Goal: Information Seeking & Learning: Find specific fact

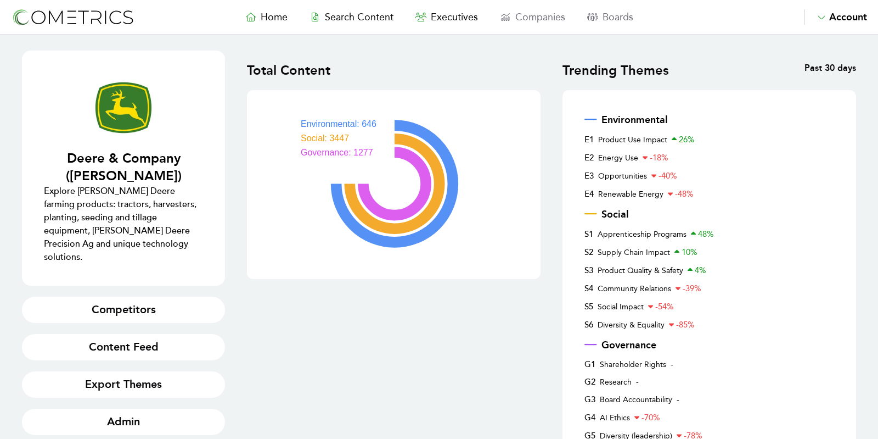
click at [58, 16] on img at bounding box center [73, 17] width 124 height 20
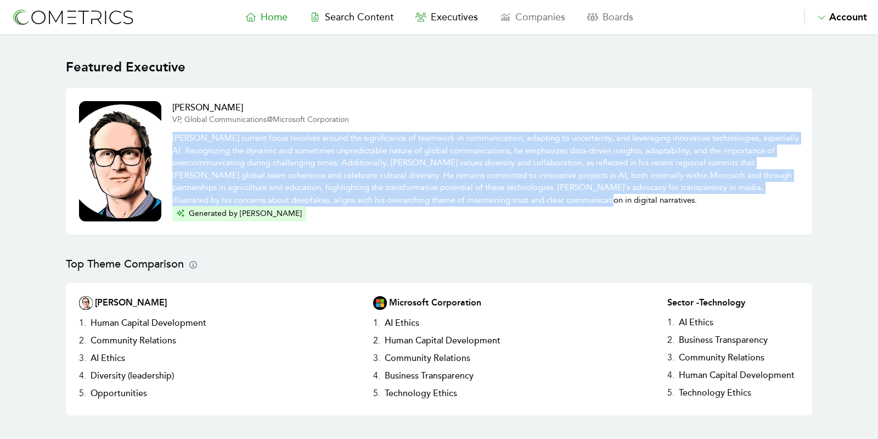
drag, startPoint x: 528, startPoint y: 200, endPoint x: 173, endPoint y: 138, distance: 359.9
click at [173, 138] on p "Doug Dawson's current focus revolves around the significance of teamwork in com…" at bounding box center [485, 165] width 627 height 81
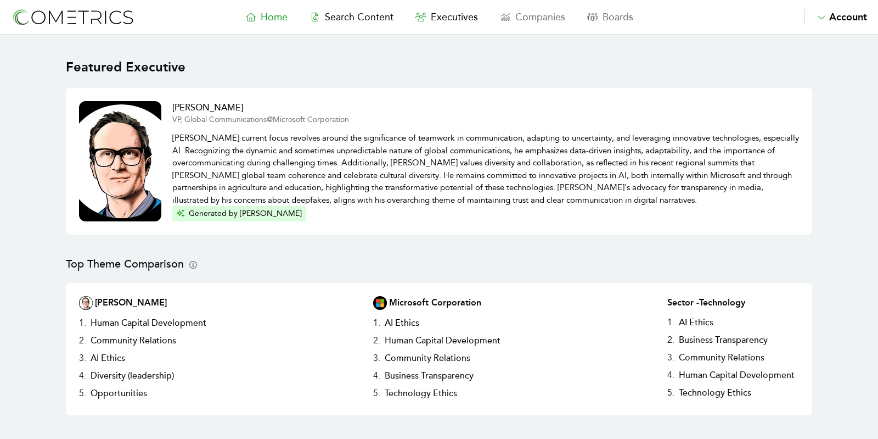
click at [437, 182] on p "[PERSON_NAME] current focus revolves around the significance of teamwork in com…" at bounding box center [485, 165] width 627 height 81
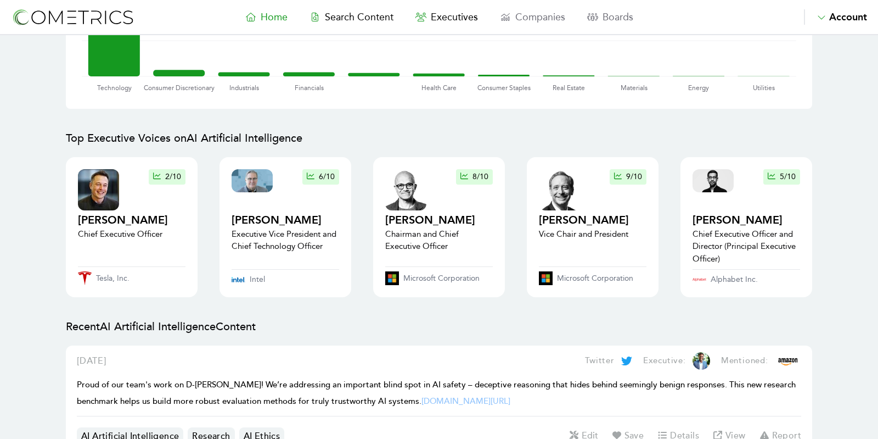
scroll to position [975, 0]
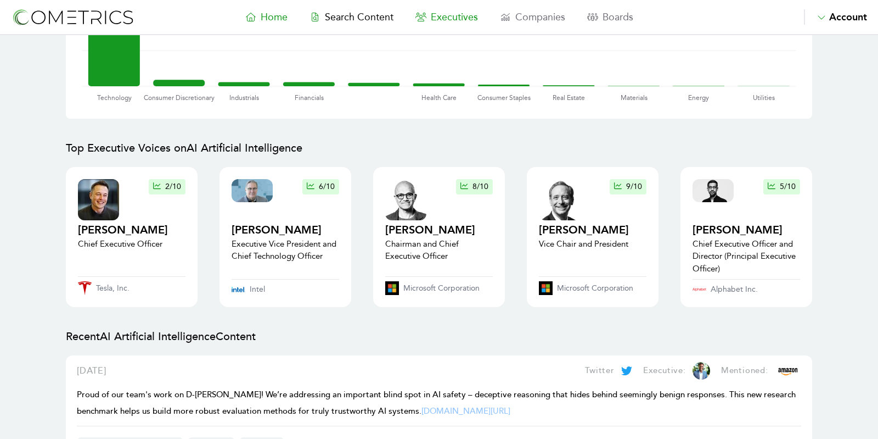
click at [441, 13] on span "Executives" at bounding box center [454, 17] width 47 height 12
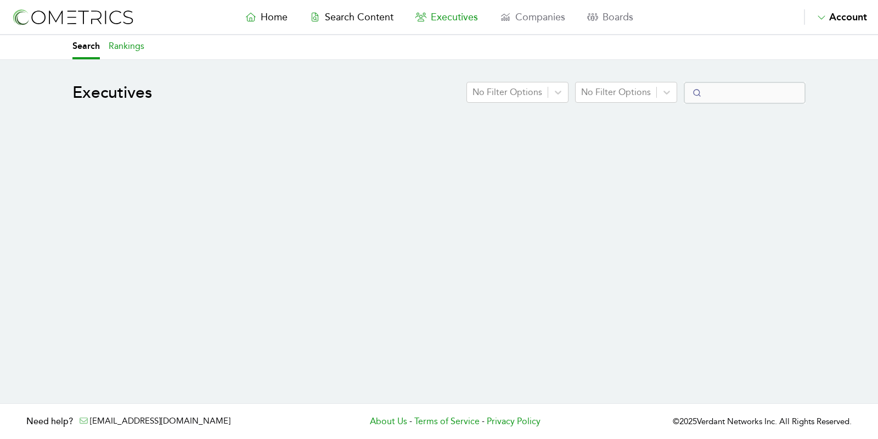
select select "50"
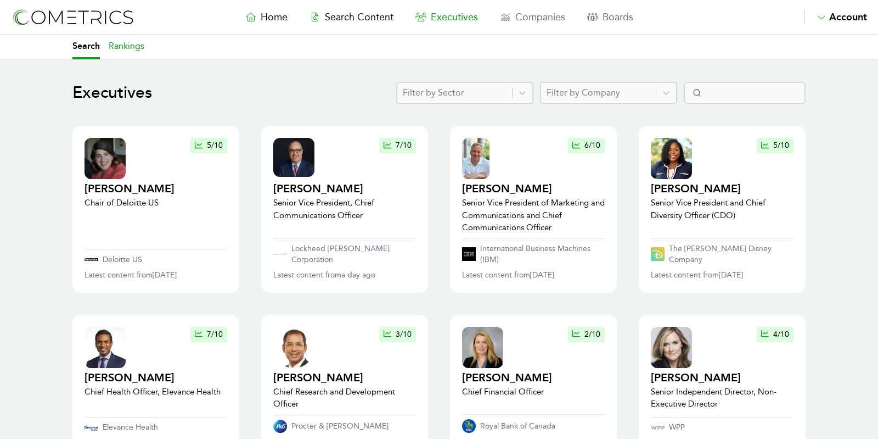
click at [121, 48] on link "Rankings" at bounding box center [127, 47] width 36 height 24
select select "50"
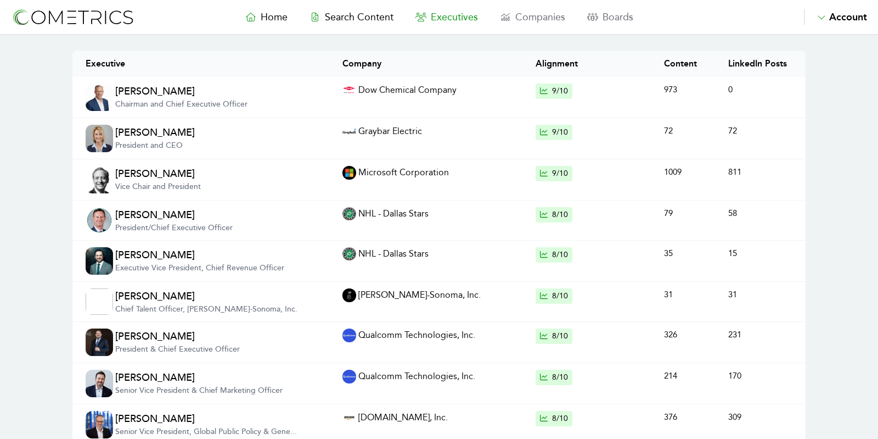
scroll to position [92, 0]
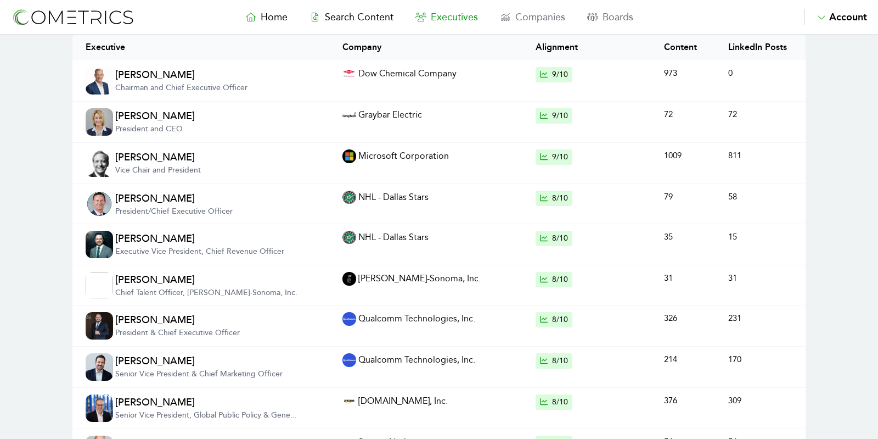
click at [91, 169] on img at bounding box center [99, 162] width 27 height 27
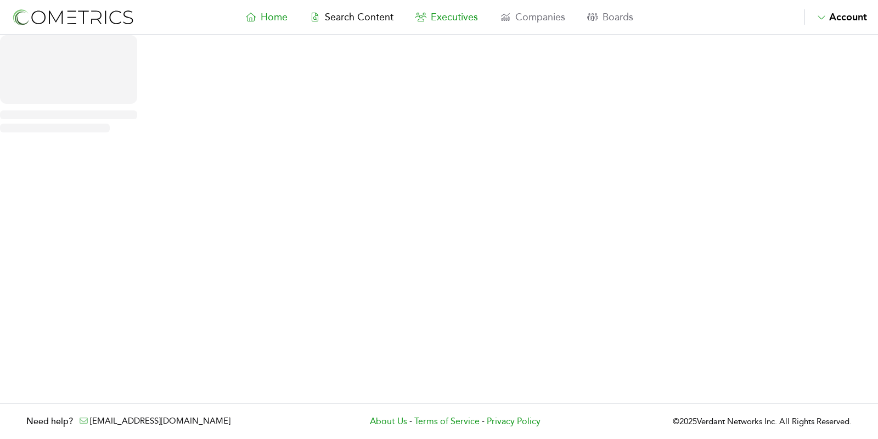
click at [448, 19] on span "Executives" at bounding box center [454, 17] width 47 height 12
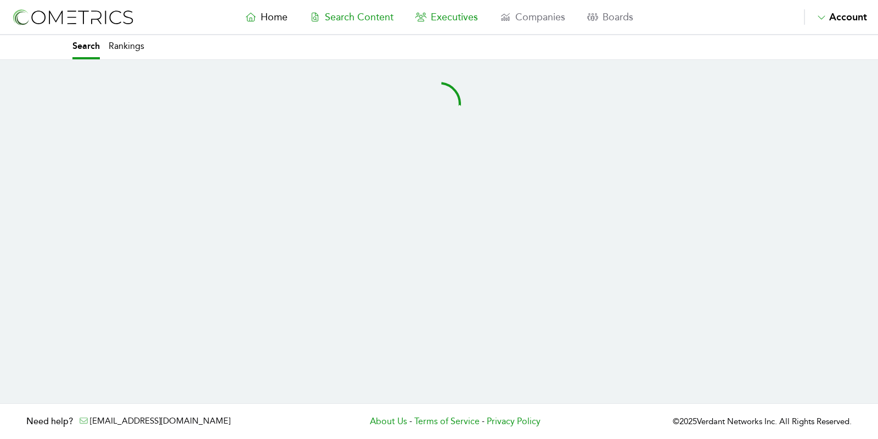
click at [368, 20] on span "Search Content" at bounding box center [359, 17] width 69 height 12
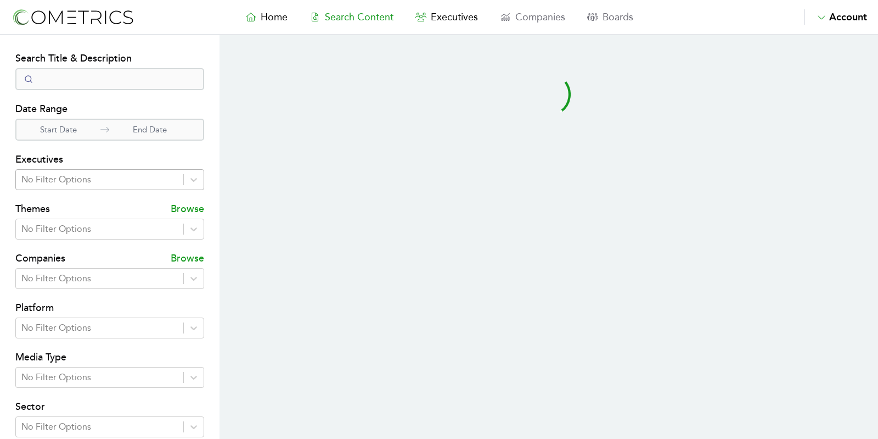
click at [108, 170] on div "No Filter Options" at bounding box center [99, 180] width 167 height 20
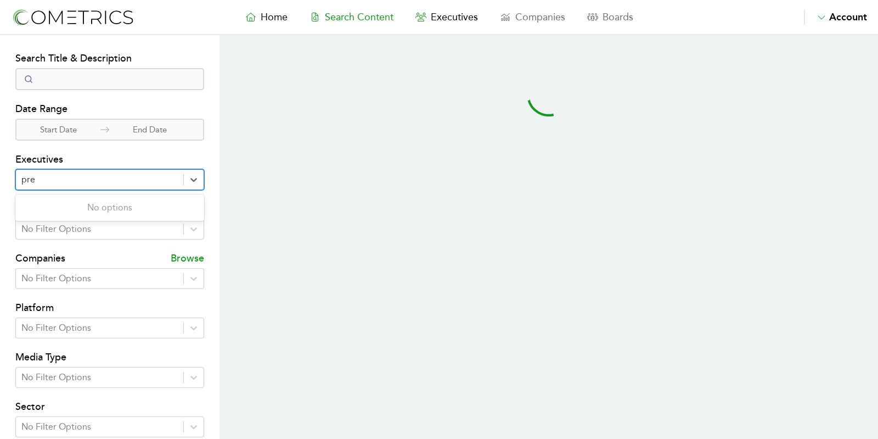
type input "pret"
select select "50"
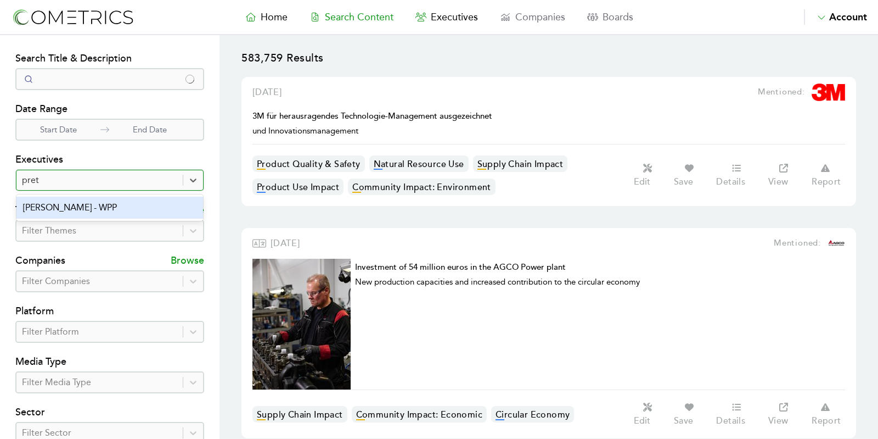
click at [72, 210] on div "Stephan Pretorius - WPP" at bounding box center [109, 208] width 187 height 22
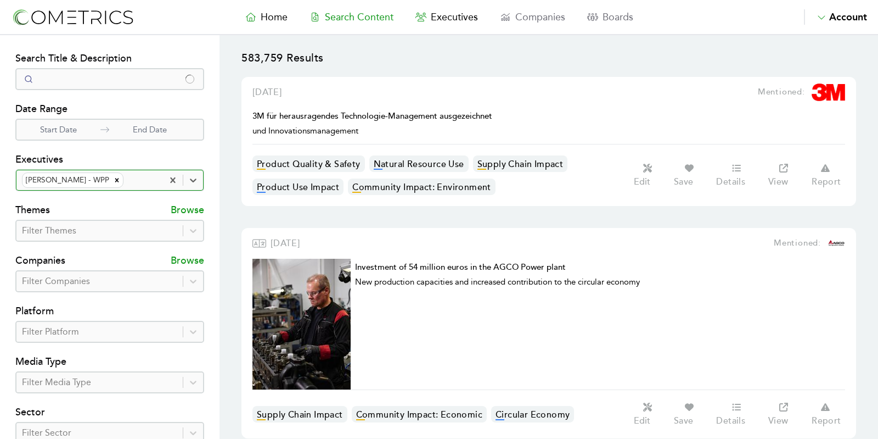
click at [94, 231] on div at bounding box center [99, 230] width 155 height 15
type input "arti"
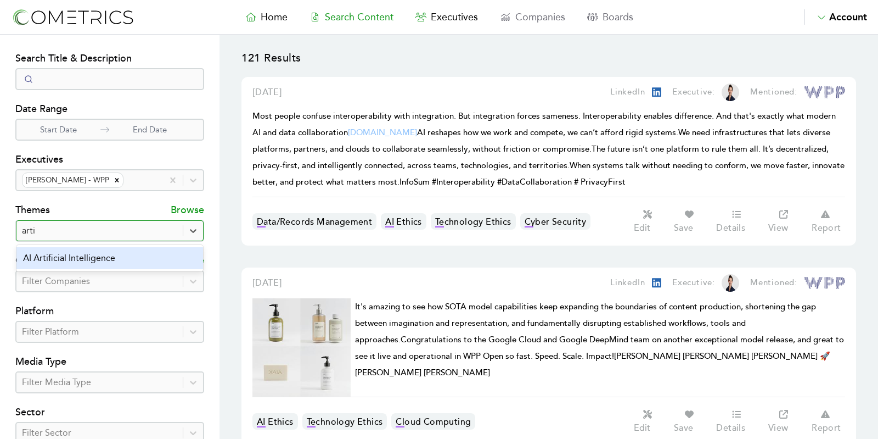
click at [93, 254] on div "AI Artificial Intelligence" at bounding box center [109, 258] width 187 height 22
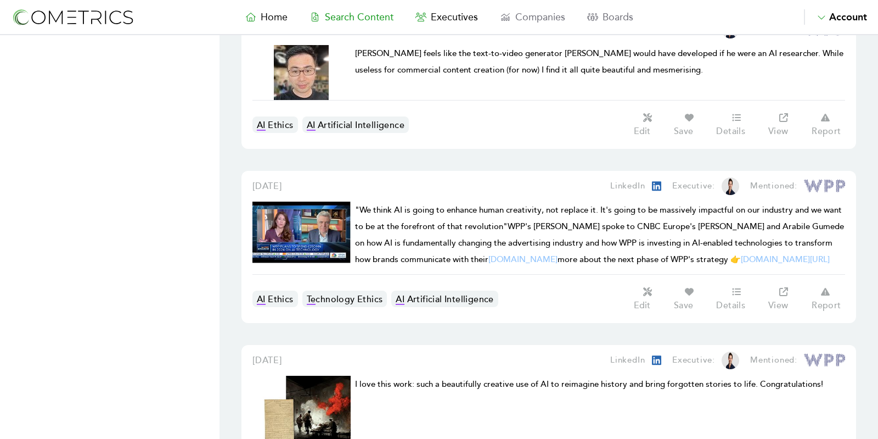
scroll to position [1561, 0]
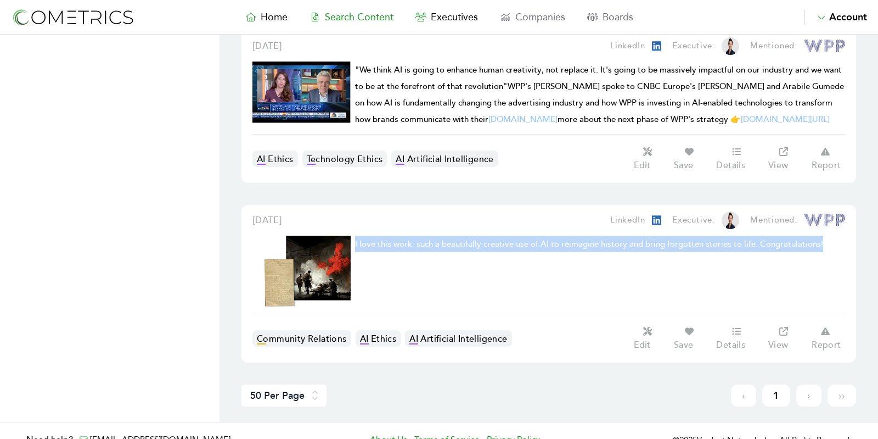
drag, startPoint x: 837, startPoint y: 233, endPoint x: 354, endPoint y: 233, distance: 482.5
click at [354, 235] on div "I love this work: such a beautifully creative use of AI to reimagine history an…" at bounding box center [549, 274] width 593 height 78
copy span "I love this work: such a beautifully creative use of AI to reimagine history an…"
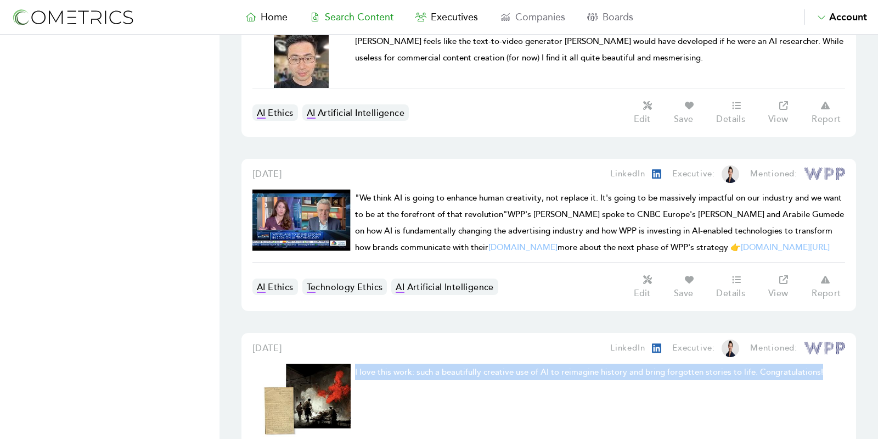
scroll to position [1393, 0]
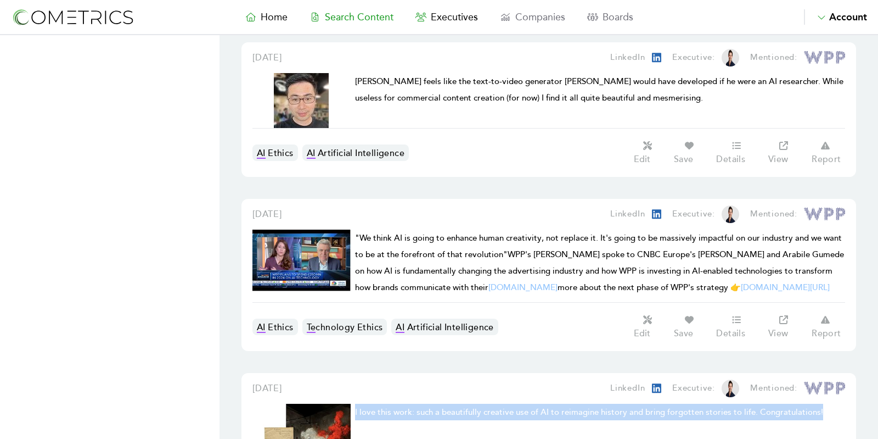
click at [526, 407] on span "I love this work: such a beautifully creative use of AI to reimagine history an…" at bounding box center [589, 412] width 468 height 10
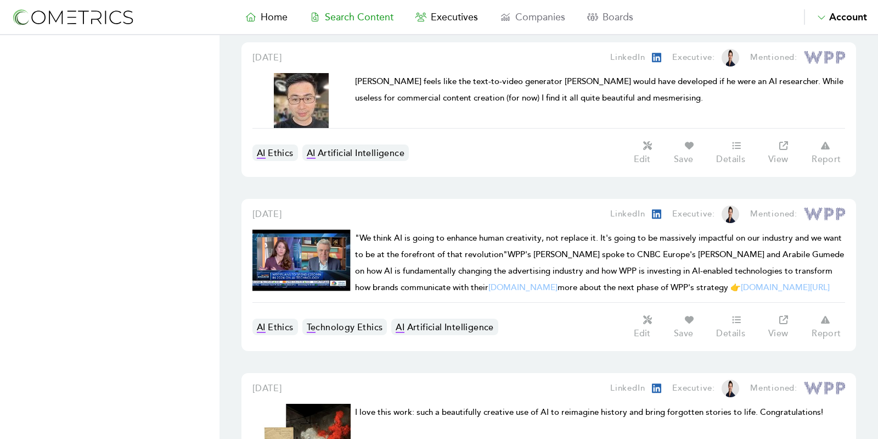
drag, startPoint x: 249, startPoint y: 369, endPoint x: 347, endPoint y: 368, distance: 97.7
copy span "December 13, 2022"
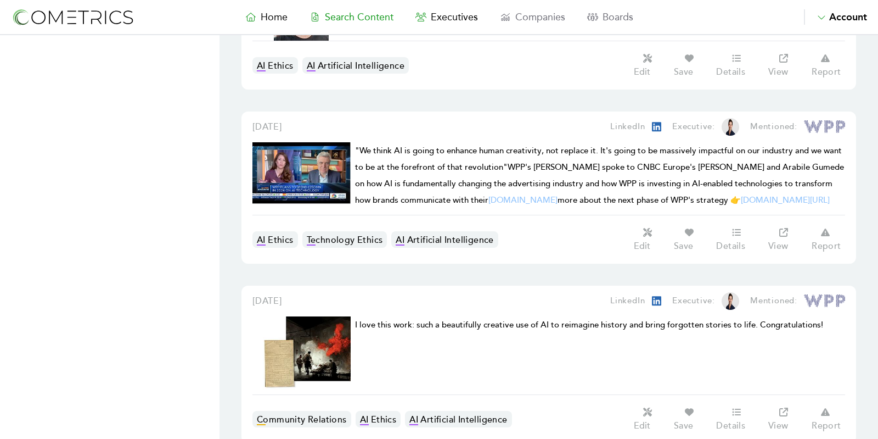
scroll to position [1561, 0]
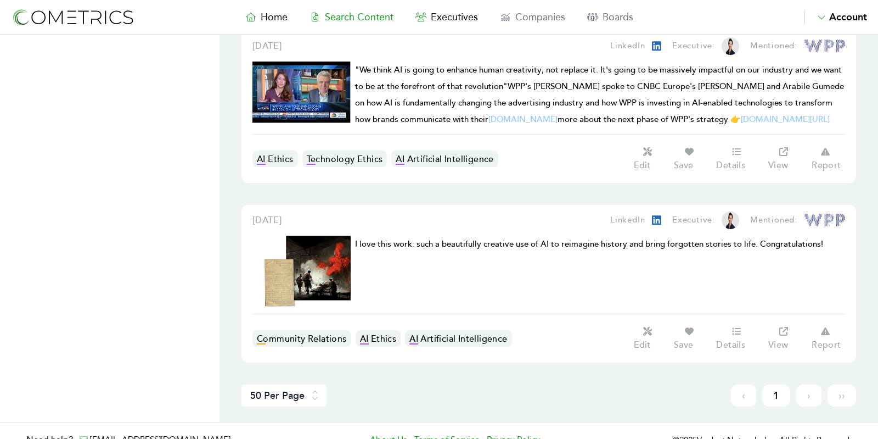
drag, startPoint x: 250, startPoint y: 201, endPoint x: 340, endPoint y: 197, distance: 89.6
click at [340, 205] on div "December 13, 2022 LinkedIn Executive: Mentioned: I love this work: such a beaut…" at bounding box center [549, 284] width 615 height 158
copy span "December 13, 2022"
click at [483, 245] on div "I love this work: such a beautifully creative use of AI to reimagine history an…" at bounding box center [600, 274] width 490 height 78
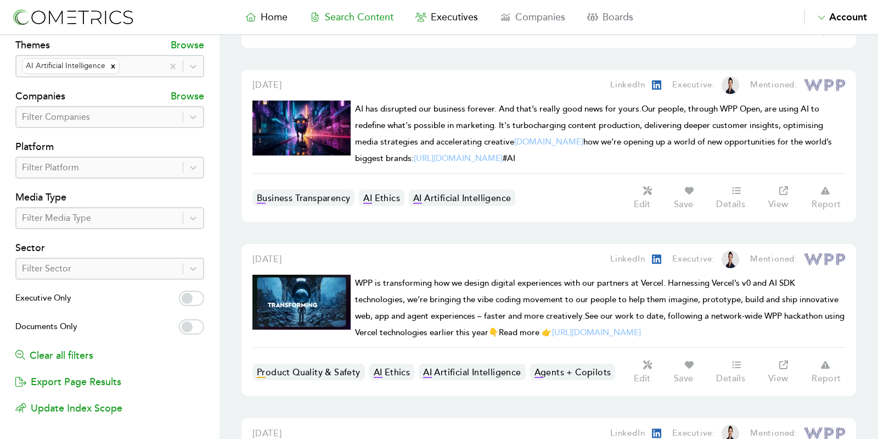
scroll to position [0, 0]
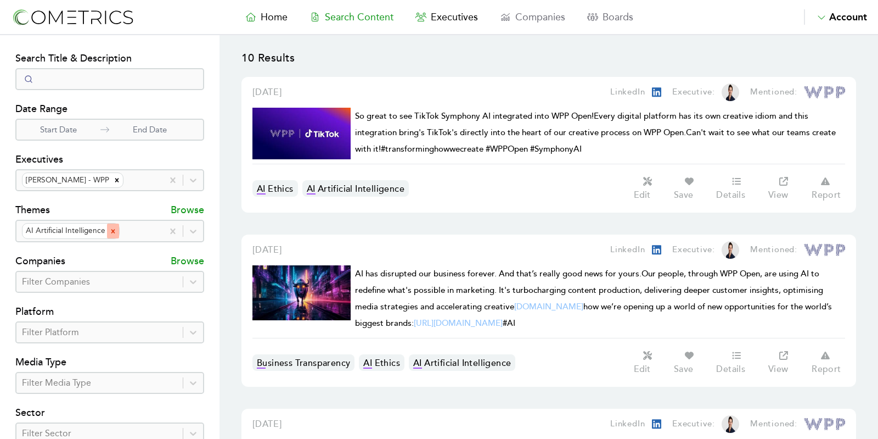
click at [110, 228] on icon "Remove AI Artificial Intelligence" at bounding box center [113, 231] width 8 height 8
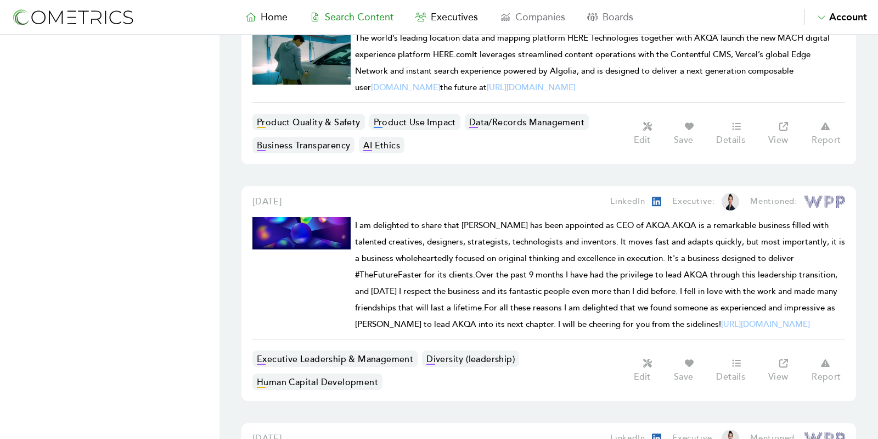
scroll to position [840, 0]
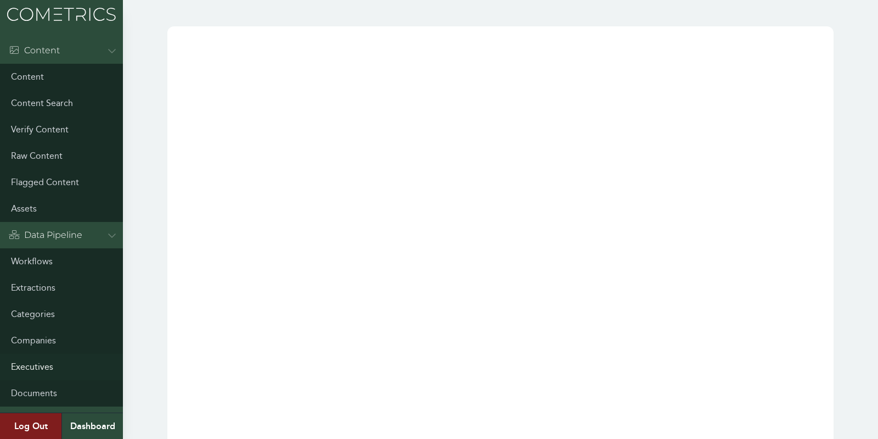
click at [30, 365] on link "Executives" at bounding box center [61, 367] width 123 height 26
